Goal: Transaction & Acquisition: Purchase product/service

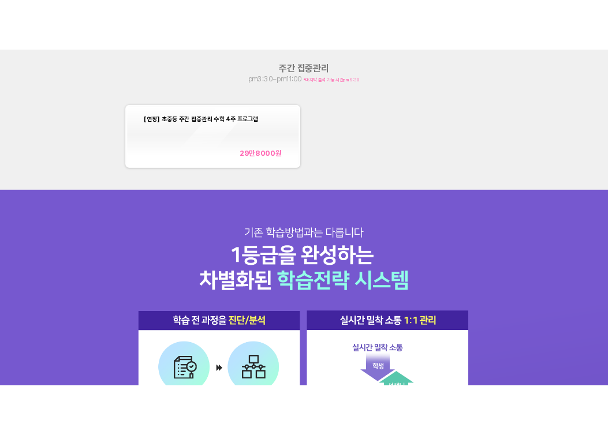
scroll to position [1178, 0]
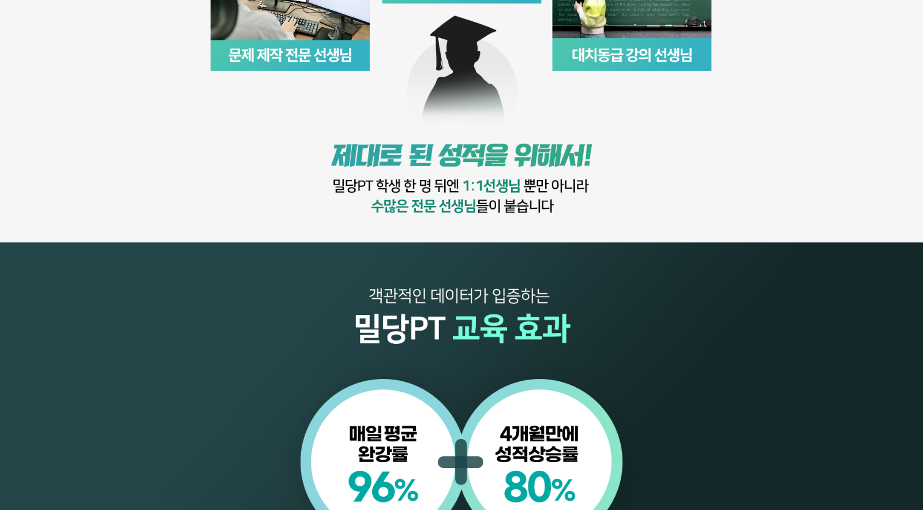
scroll to position [1096, 0]
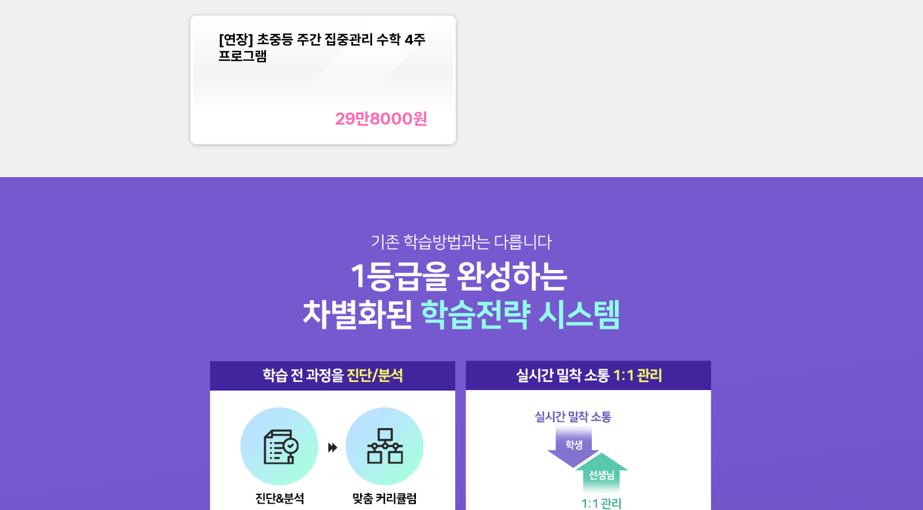
scroll to position [1301, 0]
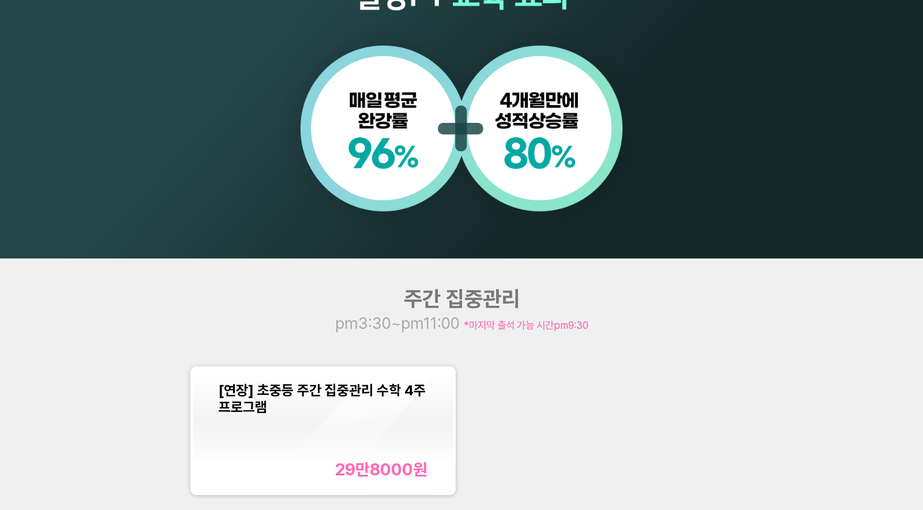
scroll to position [1114, 0]
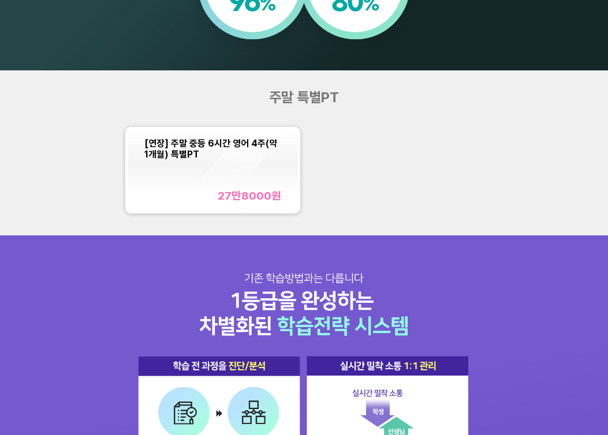
scroll to position [731, 0]
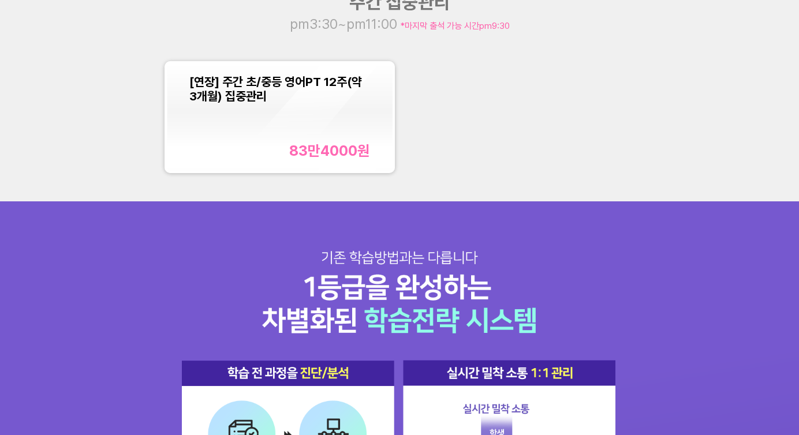
scroll to position [1096, 0]
